Goal: Information Seeking & Learning: Learn about a topic

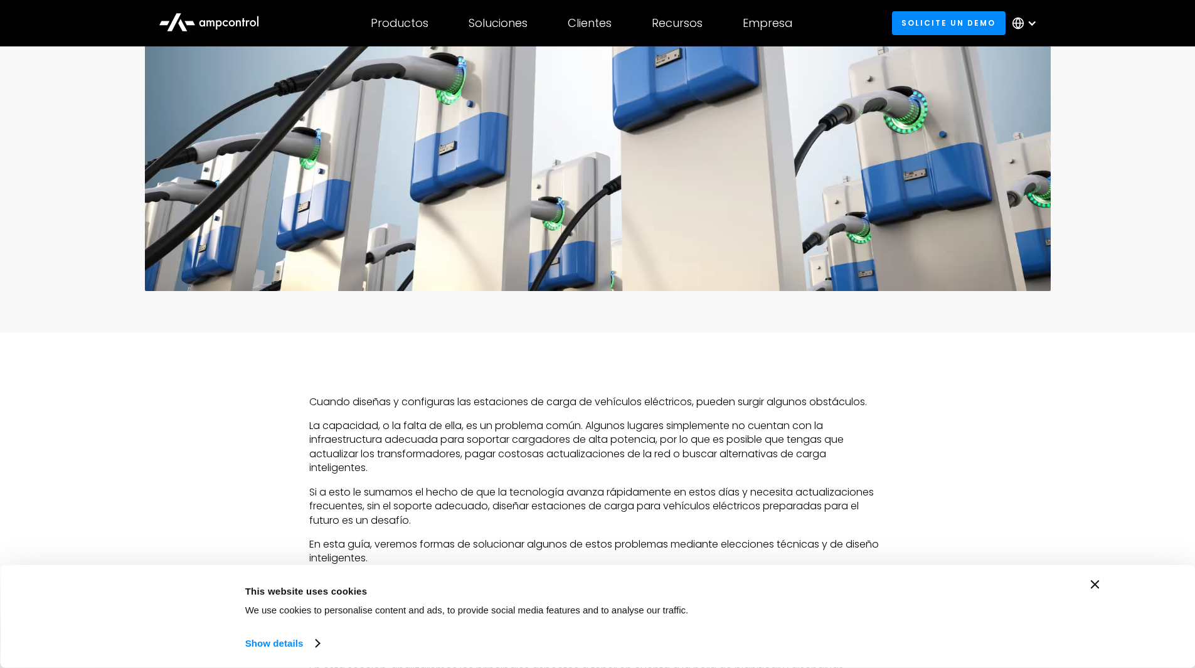
scroll to position [502, 0]
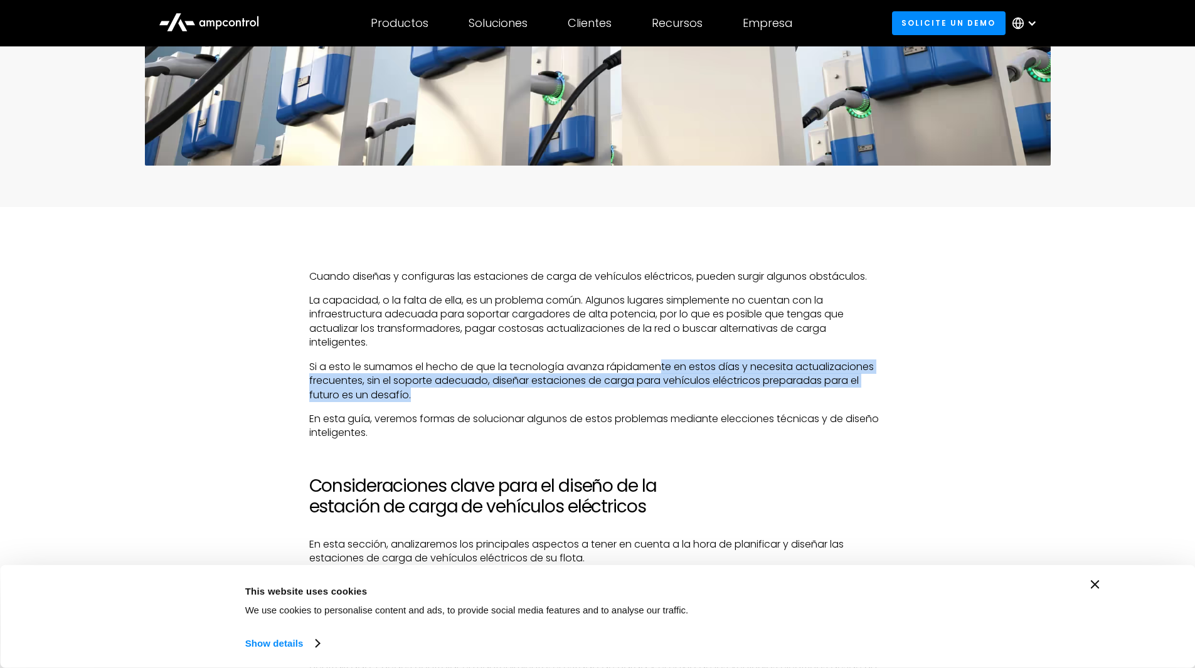
drag, startPoint x: 663, startPoint y: 364, endPoint x: 705, endPoint y: 391, distance: 50.5
click at [705, 391] on p "Si a esto le sumamos el hecho de que la tecnología avanza rápidamente en estos …" at bounding box center [597, 381] width 577 height 42
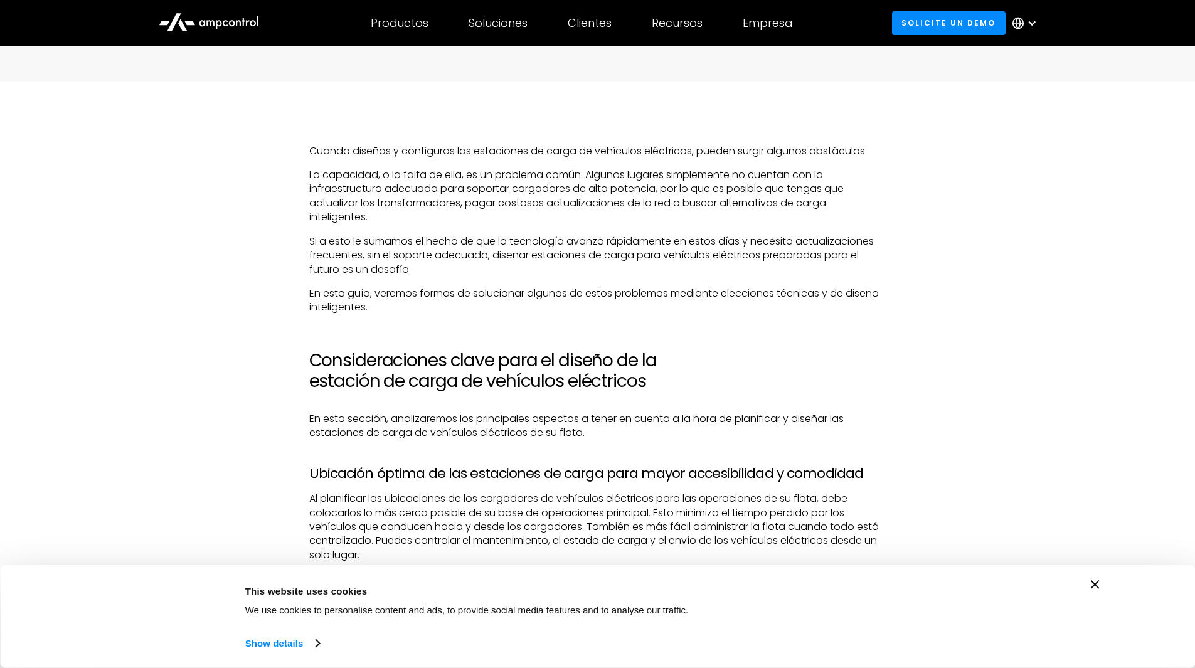
scroll to position [753, 0]
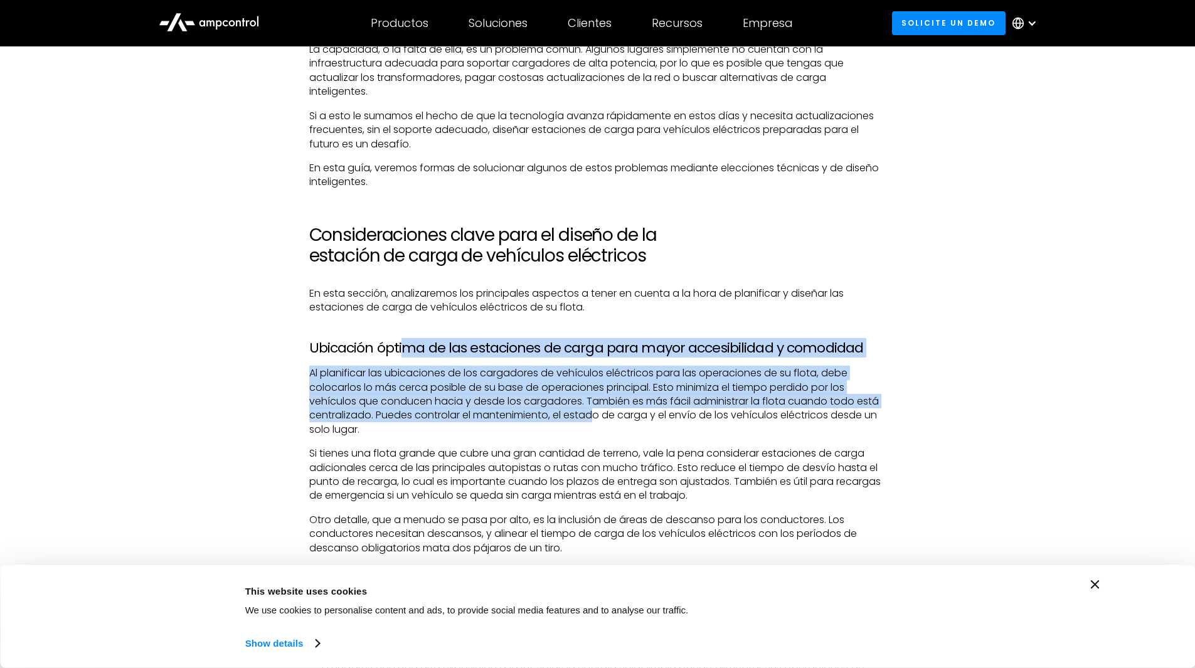
drag, startPoint x: 405, startPoint y: 350, endPoint x: 594, endPoint y: 428, distance: 204.5
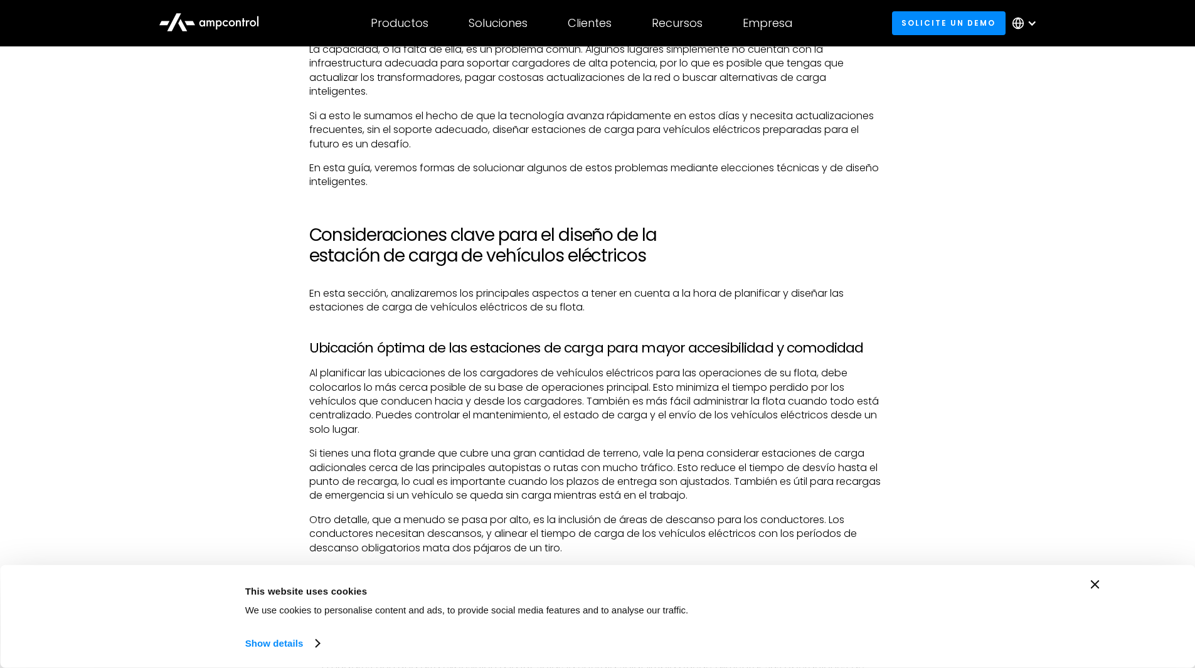
click at [579, 457] on p "Si tienes una flota grande que cubre una gran cantidad de terreno, vale la pena…" at bounding box center [597, 475] width 577 height 56
click at [1094, 586] on icon "Close banner" at bounding box center [1095, 584] width 9 height 9
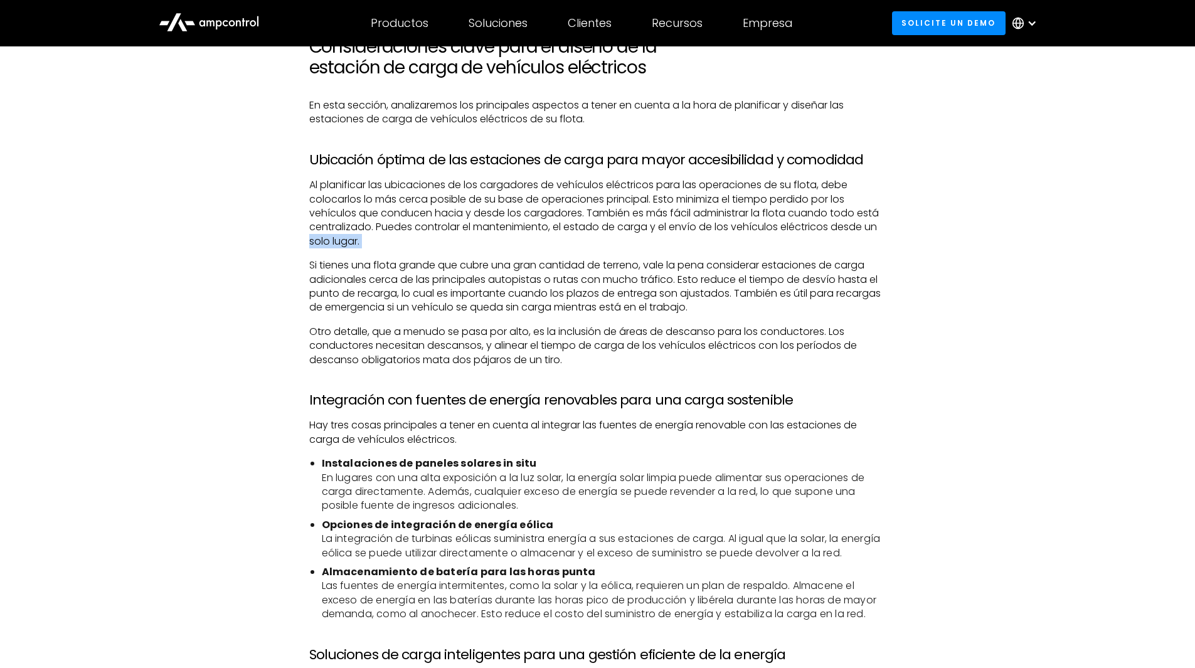
scroll to position [1130, 0]
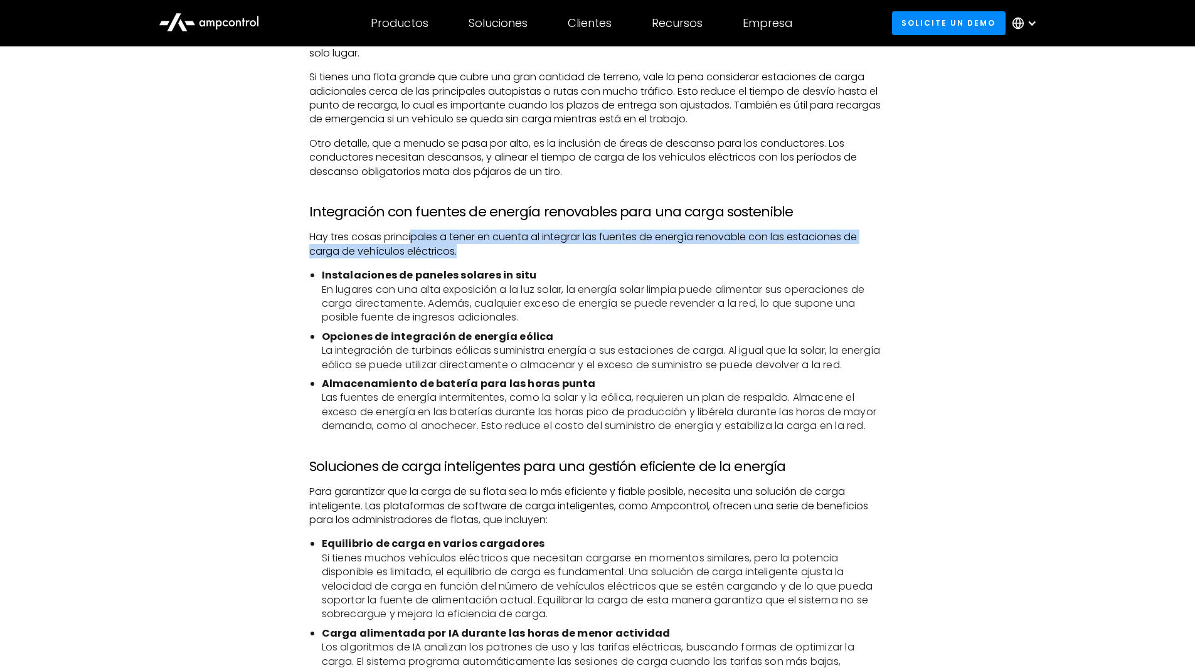
drag, startPoint x: 414, startPoint y: 230, endPoint x: 606, endPoint y: 247, distance: 192.7
click at [606, 247] on p "Hay tres cosas principales a tener en cuenta al integrar las fuentes de energía…" at bounding box center [597, 244] width 577 height 28
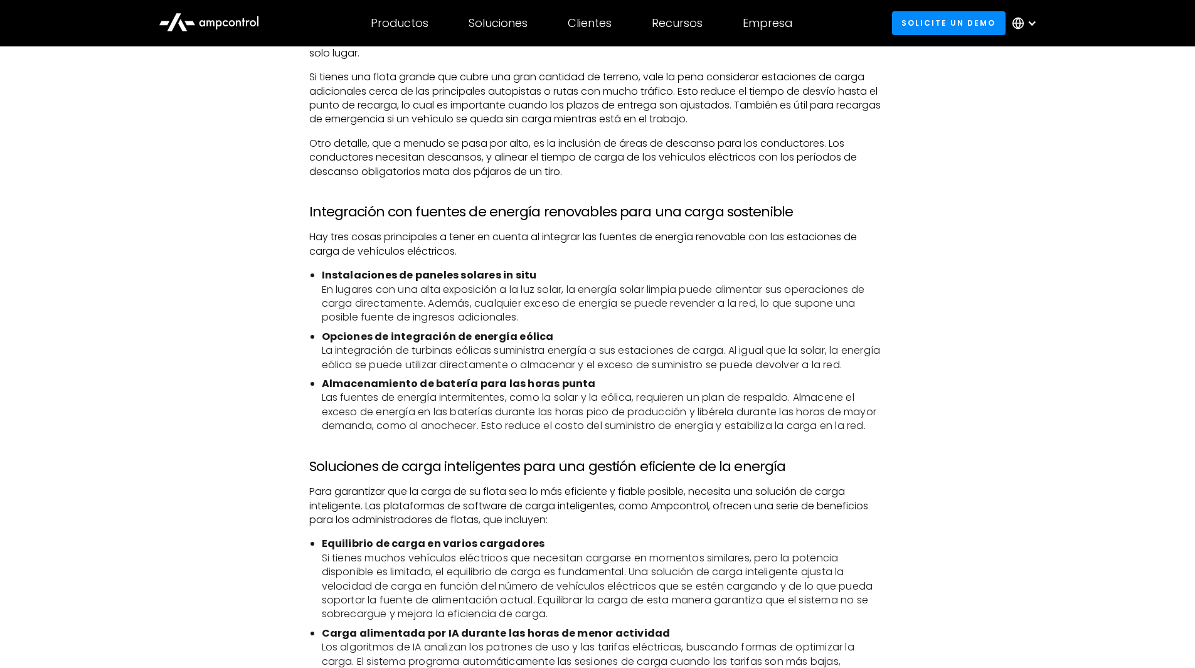
click at [548, 324] on li "Instalaciones de paneles solares in situ En lugares con una alta exposición a l…" at bounding box center [604, 297] width 565 height 56
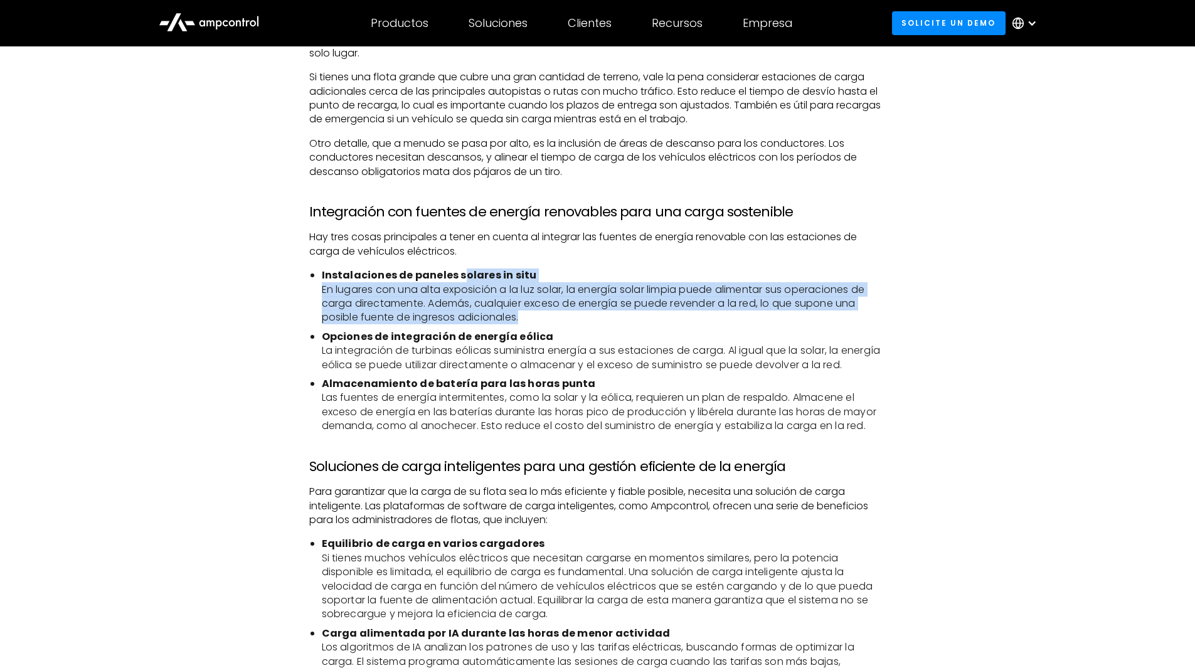
drag, startPoint x: 463, startPoint y: 274, endPoint x: 553, endPoint y: 324, distance: 103.4
click at [554, 322] on li "Instalaciones de paneles solares in situ En lugares con una alta exposición a l…" at bounding box center [604, 297] width 565 height 56
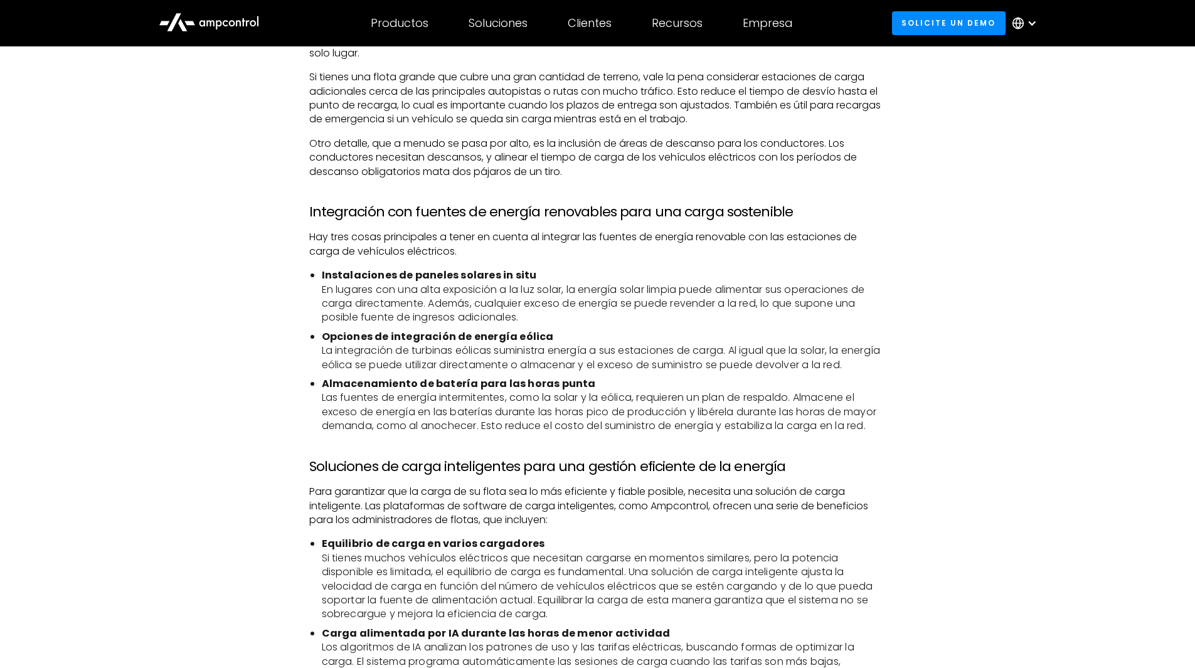
click at [518, 355] on li "Opciones de integración de energía eólica La integración de turbinas eólicas su…" at bounding box center [604, 351] width 565 height 42
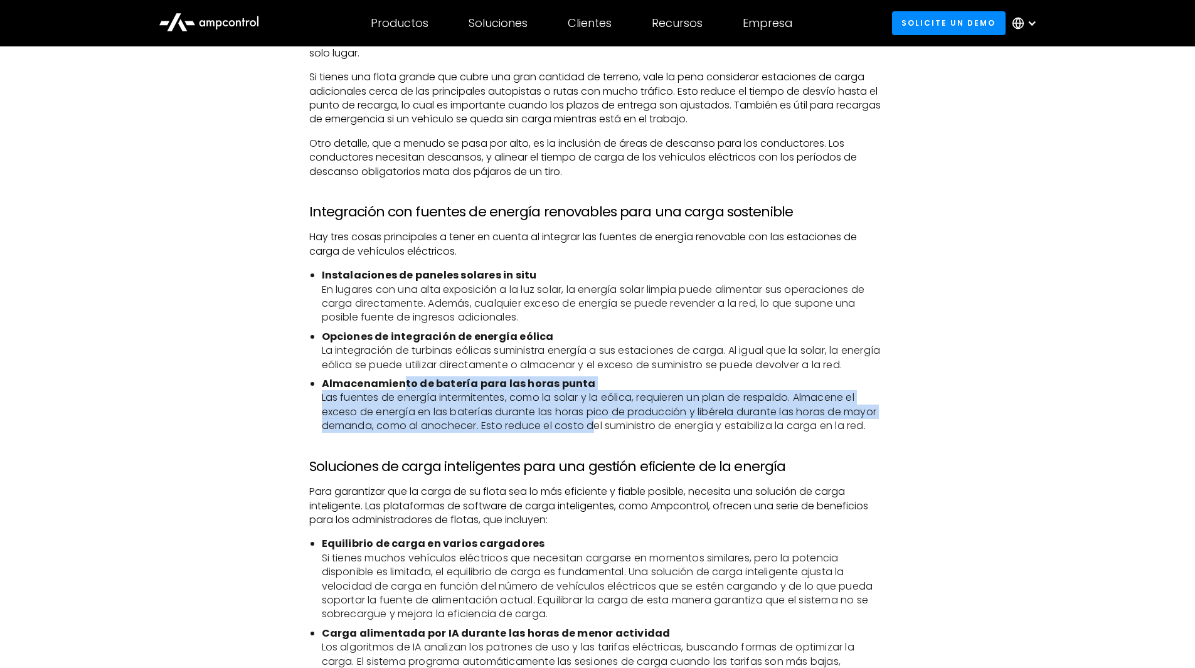
drag, startPoint x: 401, startPoint y: 395, endPoint x: 595, endPoint y: 444, distance: 200.0
click at [595, 434] on li "Almacenamiento de batería para las horas punta Las fuentes de energía intermite…" at bounding box center [604, 405] width 565 height 56
click at [500, 433] on li "Almacenamiento de batería para las horas punta Las fuentes de energía intermite…" at bounding box center [604, 405] width 565 height 56
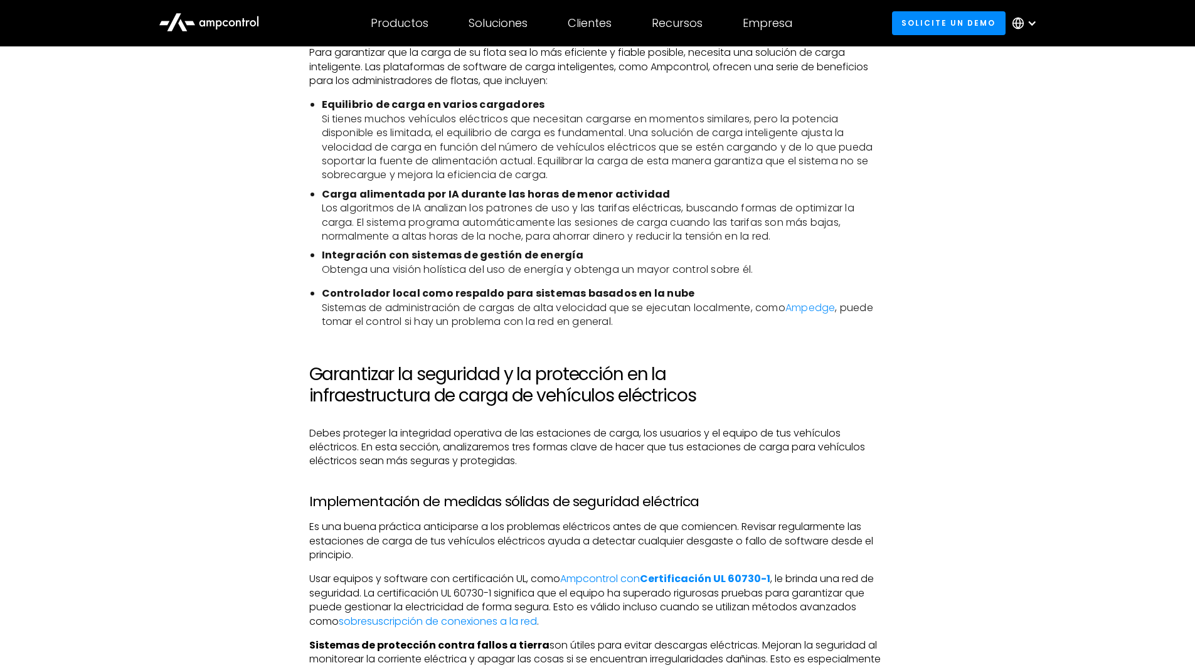
scroll to position [1694, 0]
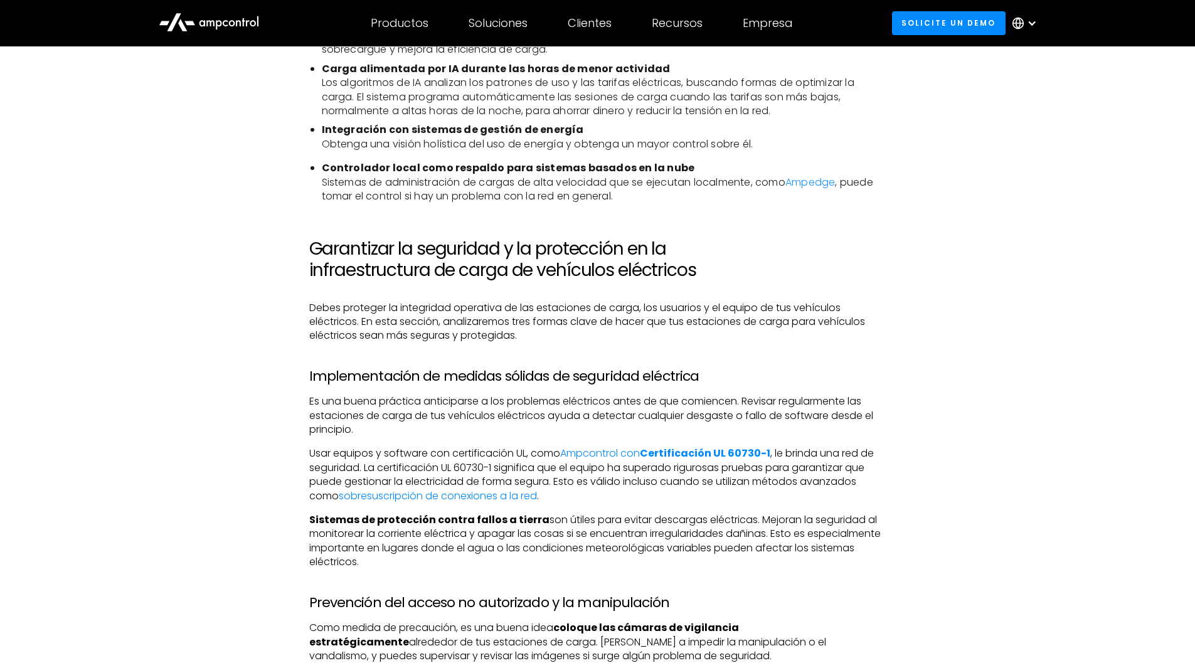
click at [220, 449] on div "Cuando diseñas y configuras las estaciones de carga de vehículos eléctricos, pu…" at bounding box center [598, 434] width 904 height 2713
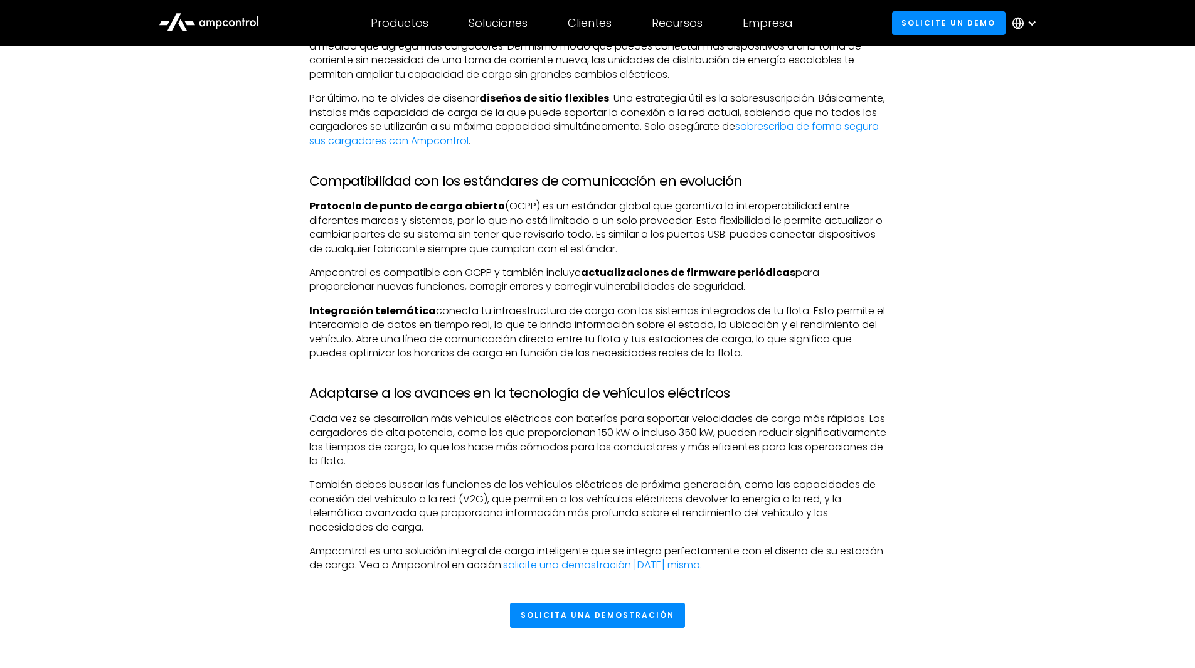
scroll to position [3075, 0]
